Goal: Transaction & Acquisition: Purchase product/service

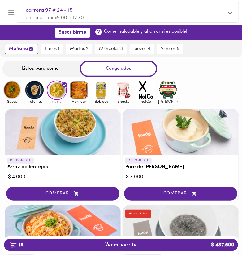
click at [72, 92] on img at bounding box center [79, 90] width 20 height 20
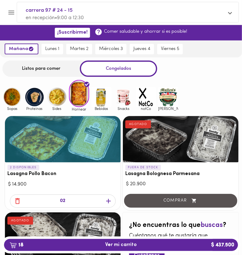
scroll to position [32, 0]
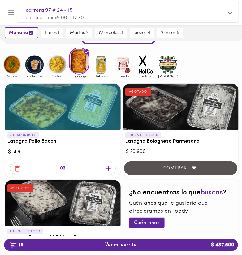
click at [102, 73] on img at bounding box center [101, 65] width 20 height 20
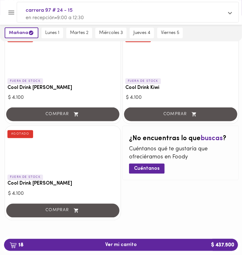
scroll to position [13, 0]
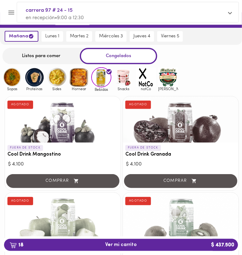
click at [138, 77] on img at bounding box center [146, 77] width 20 height 20
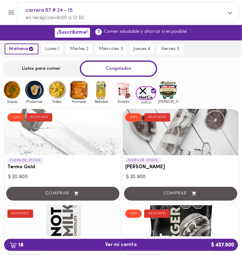
click at [118, 86] on img at bounding box center [124, 90] width 20 height 20
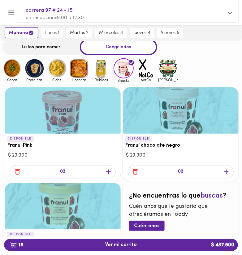
scroll to position [32, 0]
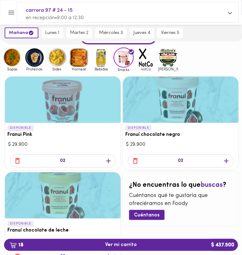
click at [37, 60] on img at bounding box center [34, 58] width 20 height 20
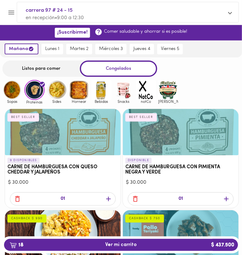
click at [54, 96] on img at bounding box center [57, 90] width 20 height 20
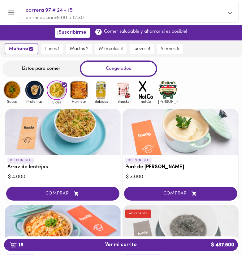
click at [85, 92] on img at bounding box center [79, 90] width 20 height 20
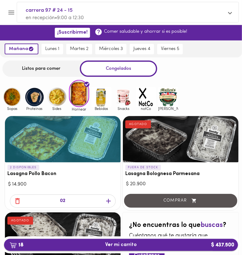
click at [140, 246] on span "18 Ver mi carrito $ 437.500" at bounding box center [121, 245] width 224 height 6
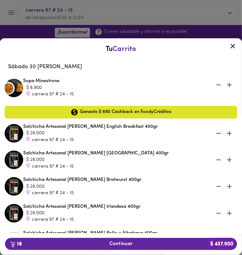
click at [34, 31] on div at bounding box center [121, 127] width 242 height 255
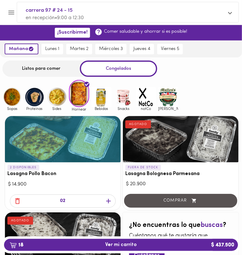
click at [16, 15] on button "Menu" at bounding box center [11, 12] width 15 height 15
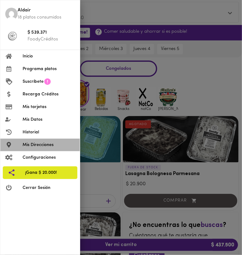
click at [54, 142] on span "Mis Direcciones" at bounding box center [49, 145] width 52 height 6
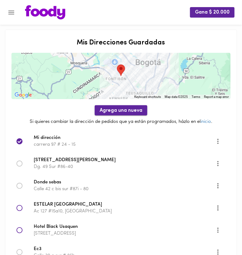
click at [107, 112] on span "Agrega una nueva" at bounding box center [121, 111] width 43 height 6
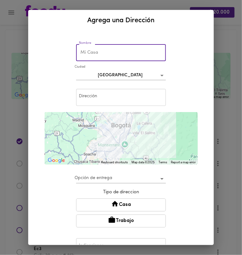
click at [99, 57] on input "text" at bounding box center [121, 52] width 90 height 17
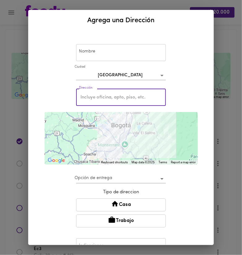
click at [93, 95] on input "text" at bounding box center [121, 97] width 90 height 17
click at [98, 54] on input "text" at bounding box center [121, 52] width 90 height 17
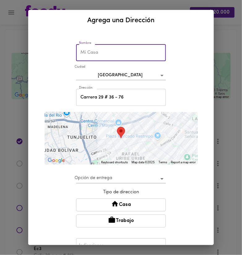
click at [137, 103] on input "Carrera 29 # 36 - 76" at bounding box center [121, 97] width 90 height 17
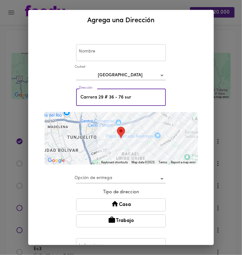
type input "Carrera 29 # 36 - 76 sur"
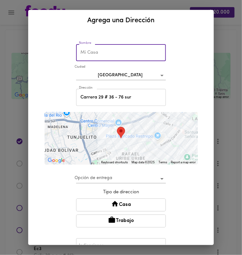
click at [119, 47] on input "text" at bounding box center [121, 52] width 90 height 17
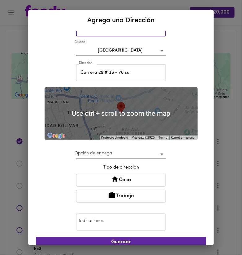
scroll to position [38, 0]
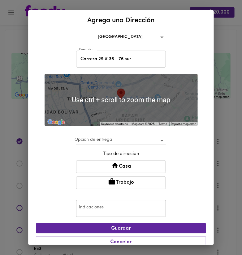
type input "en el [PERSON_NAME]"
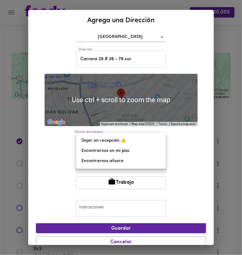
click at [133, 141] on body "Gana $ 20.000 Mis Direcciones Guardadas ← Move left → Move right ↑ Move up ↓ Mo…" at bounding box center [121, 178] width 242 height 356
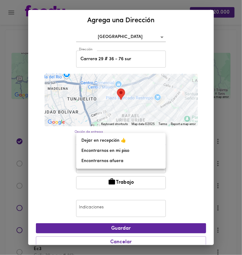
click at [137, 149] on li "Encontrarnos en mi piso" at bounding box center [120, 151] width 89 height 10
type input "meet-on-floor"
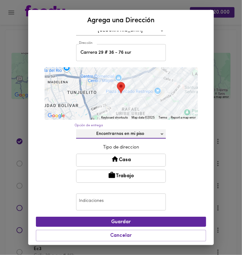
scroll to position [46, 0]
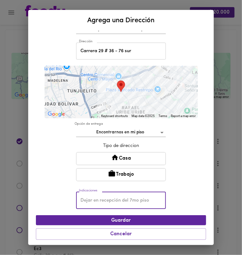
click at [121, 198] on input "text" at bounding box center [121, 200] width 90 height 17
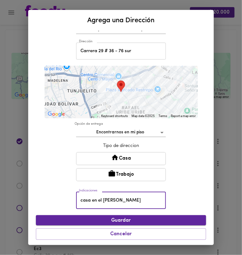
type input "casa en el [PERSON_NAME]"
click at [93, 218] on span "Guardar" at bounding box center [121, 221] width 160 height 6
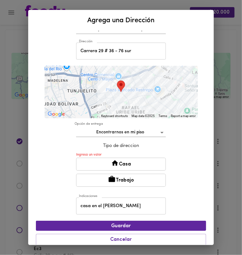
click at [98, 166] on button "Casa" at bounding box center [121, 164] width 90 height 13
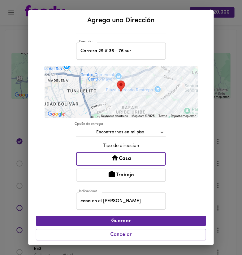
click at [101, 66] on div at bounding box center [121, 66] width 153 height 0
click at [102, 219] on span "Guardar" at bounding box center [121, 222] width 160 height 6
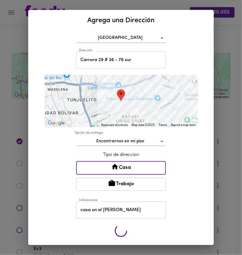
scroll to position [36, 0]
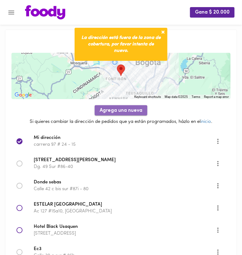
click at [109, 114] on span "Agrega una nueva" at bounding box center [121, 111] width 43 height 6
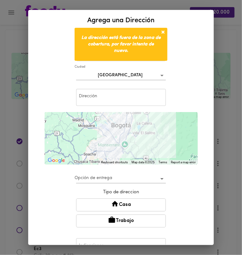
click at [98, 103] on input "text" at bounding box center [121, 97] width 90 height 17
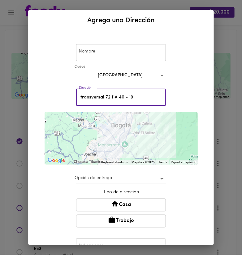
click at [111, 56] on input "text" at bounding box center [121, 52] width 90 height 17
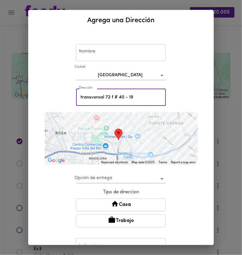
click at [144, 101] on input "transversal 72 f # 40 - 19" at bounding box center [121, 97] width 90 height 17
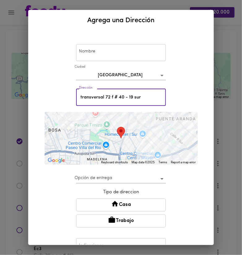
type input "transversal 72 f # 40 - 19 sur"
click at [176, 98] on div "Nombre Nombre [GEOGRAPHIC_DATA] bogota Dirección transversal 72 f # 40 - 19 sur…" at bounding box center [121, 161] width 170 height 256
click at [126, 202] on button "Casa" at bounding box center [121, 205] width 90 height 13
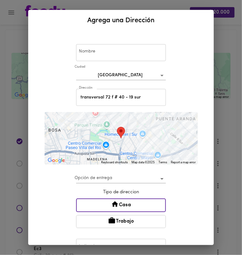
click at [142, 179] on body "Gana $ 20.000 Mis Direcciones Guardadas ← Move left → Move right ↑ Move up ↓ Mo…" at bounding box center [121, 189] width 242 height 378
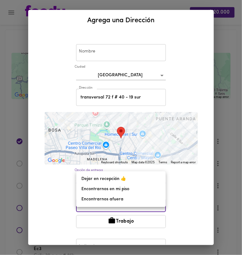
click at [138, 188] on li "Encontrarnos en mi piso" at bounding box center [120, 189] width 89 height 10
type input "meet-on-floor"
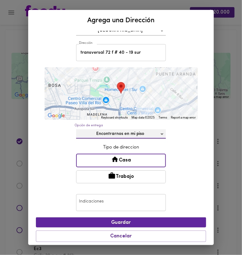
scroll to position [47, 0]
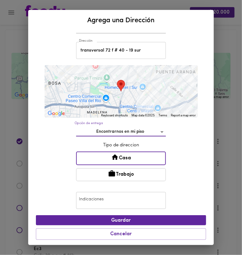
click at [131, 199] on input "text" at bounding box center [121, 200] width 90 height 17
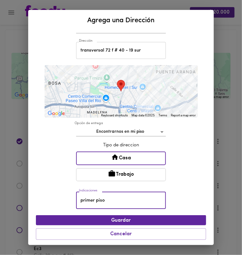
scroll to position [0, 0]
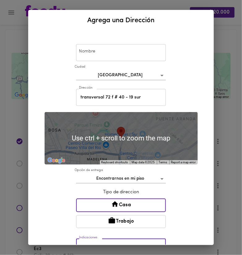
type input "primer piso"
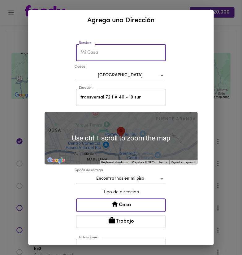
click at [113, 53] on input "text" at bounding box center [121, 52] width 90 height 17
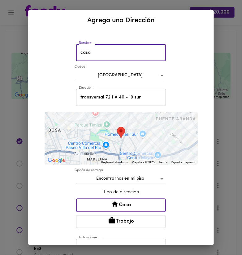
scroll to position [47, 0]
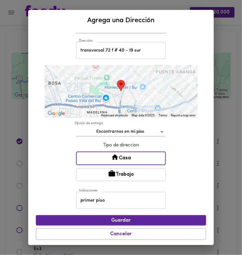
type input "casa"
click at [135, 217] on button "Guardar" at bounding box center [121, 221] width 170 height 10
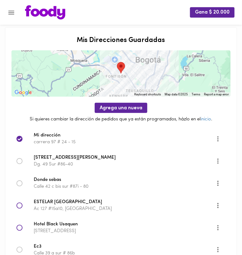
scroll to position [0, 0]
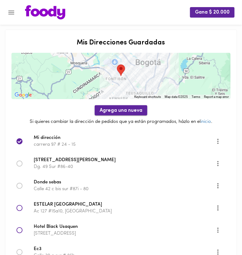
click at [116, 113] on span "Agrega una nueva" at bounding box center [121, 111] width 43 height 6
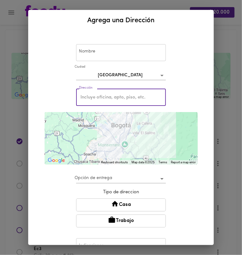
click at [110, 97] on input "text" at bounding box center [121, 97] width 90 height 17
type input "cra 29 # 36 - 76 sur"
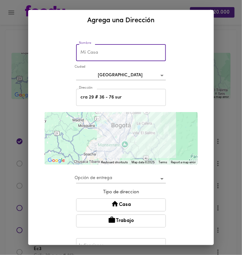
click at [130, 59] on input "text" at bounding box center [121, 52] width 90 height 17
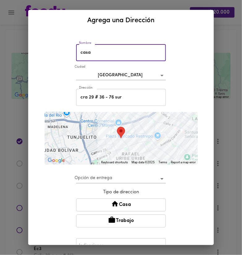
type input "casa"
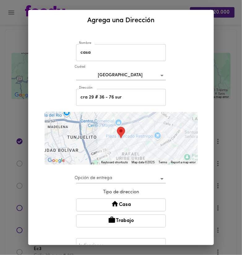
click at [131, 201] on button "Casa" at bounding box center [121, 205] width 90 height 13
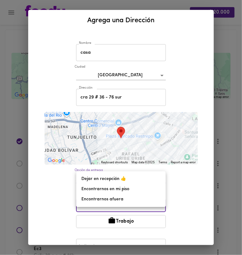
click at [126, 181] on body "Gana $ 20.000 Mis Direcciones Guardadas ← Move left → Move right ↑ Move up ↓ Mo…" at bounding box center [121, 200] width 242 height 400
click at [125, 187] on li "Encontrarnos en mi piso" at bounding box center [120, 189] width 89 height 10
type input "meet-on-floor"
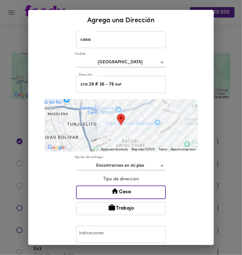
click at [126, 220] on div "Nombre [GEOGRAPHIC_DATA] bogota Dirección cra 29 # 36 - 76 sur Dirección ← Move…" at bounding box center [121, 148] width 170 height 257
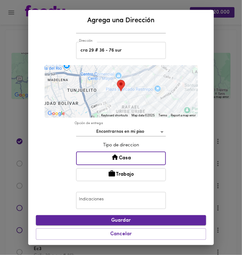
click at [122, 217] on button "Guardar" at bounding box center [121, 221] width 170 height 10
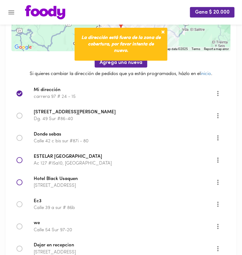
scroll to position [65, 0]
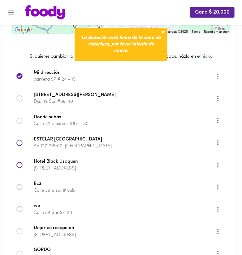
click at [54, 123] on p "Calle 42 c bis sur #87i - 80" at bounding box center [125, 124] width 182 height 6
click at [21, 121] on icon at bounding box center [19, 121] width 6 height 6
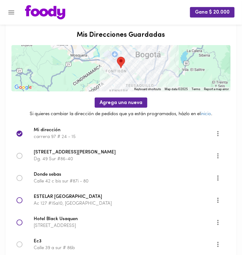
scroll to position [0, 0]
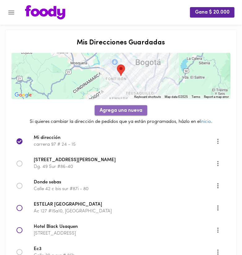
click at [115, 111] on span "Agrega una nueva" at bounding box center [121, 111] width 43 height 6
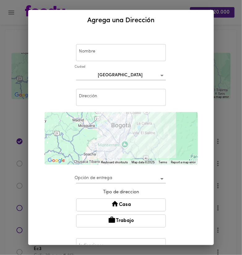
click at [109, 97] on input "text" at bounding box center [121, 97] width 90 height 17
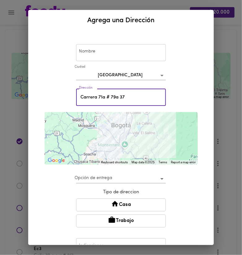
type input "Carrera 71a # 79a 37"
click at [184, 97] on div "Nombre Nombre [GEOGRAPHIC_DATA] bogota Dirección [STREET_ADDRESS] Dirección ← M…" at bounding box center [121, 161] width 170 height 256
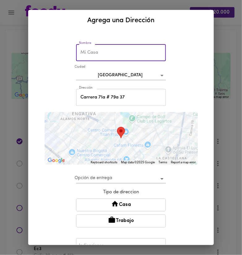
click at [131, 55] on input "text" at bounding box center [121, 52] width 90 height 17
type input "casa"
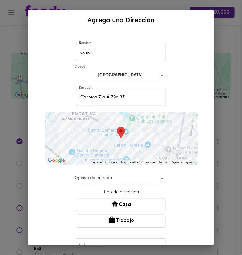
click at [116, 170] on div "Opción de entrega ​" at bounding box center [121, 177] width 93 height 19
click at [118, 177] on body "Gana $ 20.000 Mis Direcciones Guardadas ← Move left → Move right ↑ Move up ↓ Mo…" at bounding box center [121, 211] width 242 height 423
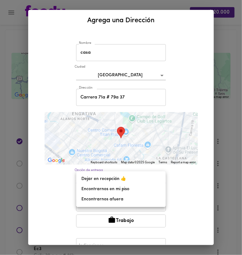
click at [114, 182] on li "Dejar en recepción 👍" at bounding box center [120, 179] width 89 height 10
type input "leave-at-reception"
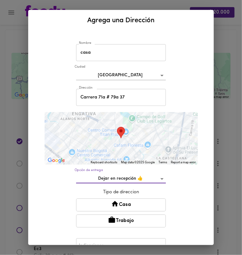
click at [114, 201] on icon at bounding box center [115, 204] width 8 height 8
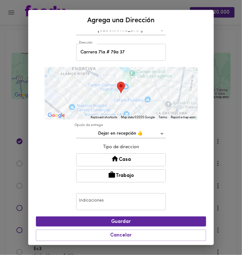
scroll to position [46, 0]
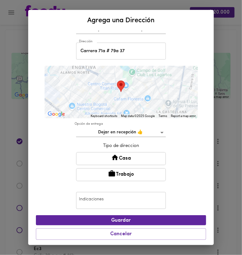
click at [106, 158] on button "Casa" at bounding box center [121, 158] width 90 height 13
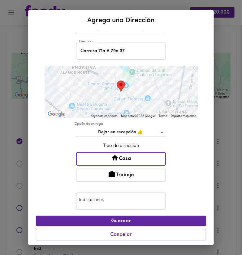
click at [138, 221] on span "Guardar" at bounding box center [121, 222] width 160 height 6
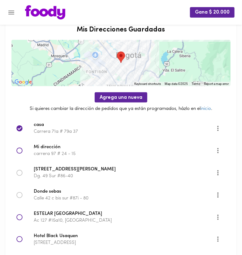
scroll to position [0, 0]
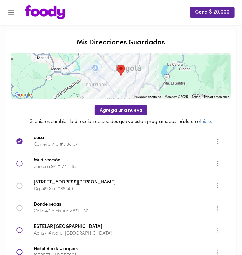
click at [13, 14] on icon "Menu" at bounding box center [11, 13] width 6 height 4
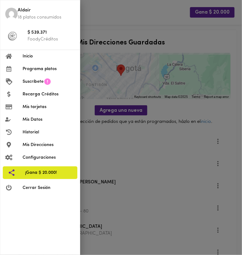
click at [29, 55] on span "Inicio" at bounding box center [49, 56] width 52 height 6
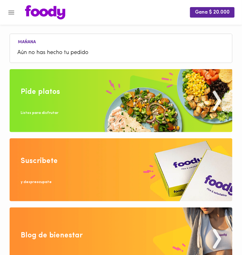
click at [77, 100] on img at bounding box center [121, 100] width 223 height 63
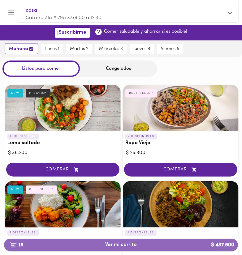
click at [131, 242] on button "18 Ver mi carrito $ 437.500" at bounding box center [121, 245] width 234 height 12
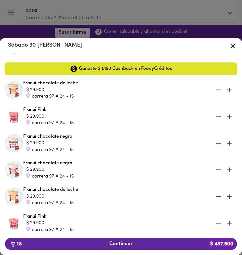
scroll to position [386, 0]
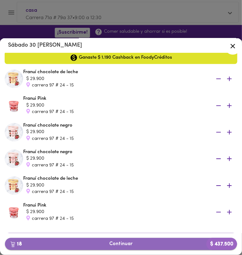
click at [82, 243] on span "18 Continuar $ 437.500" at bounding box center [121, 245] width 222 height 6
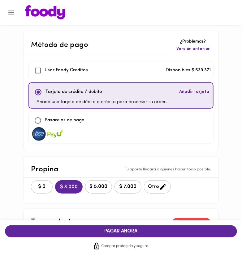
checkbox input "true"
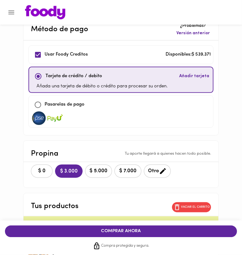
scroll to position [32, 0]
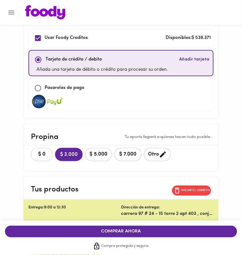
click at [49, 153] on button "$ 0" at bounding box center [42, 154] width 22 height 13
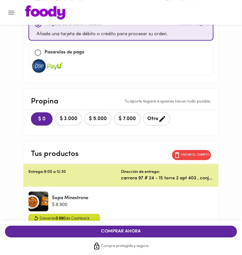
scroll to position [131, 0]
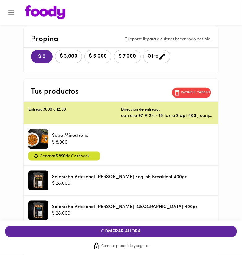
click at [97, 233] on span "COMPRAR AHORA" at bounding box center [121, 232] width 220 height 6
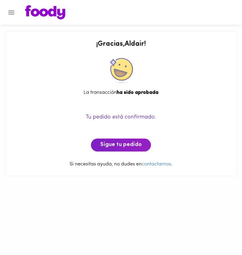
click at [116, 137] on div "Tu pedido está confirmado. Sigue tu pedido" at bounding box center [120, 126] width 219 height 52
click at [116, 144] on span "Sigue tu pedido" at bounding box center [120, 145] width 41 height 7
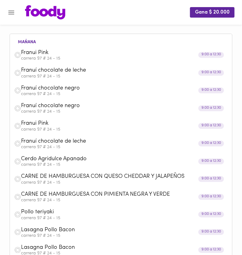
click at [213, 57] on div "9:00 a 12:30" at bounding box center [211, 55] width 26 height 6
click at [213, 55] on div "9:00 a 12:30" at bounding box center [211, 55] width 26 height 6
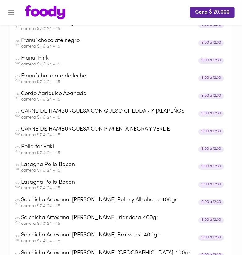
scroll to position [32, 0]
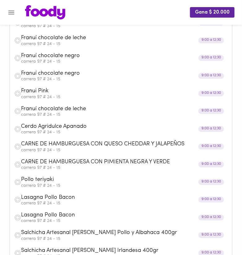
click at [48, 14] on img at bounding box center [45, 12] width 40 height 14
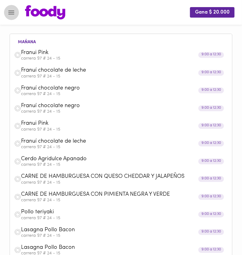
click at [12, 13] on icon "Menu" at bounding box center [11, 13] width 8 height 8
